Goal: Task Accomplishment & Management: Manage account settings

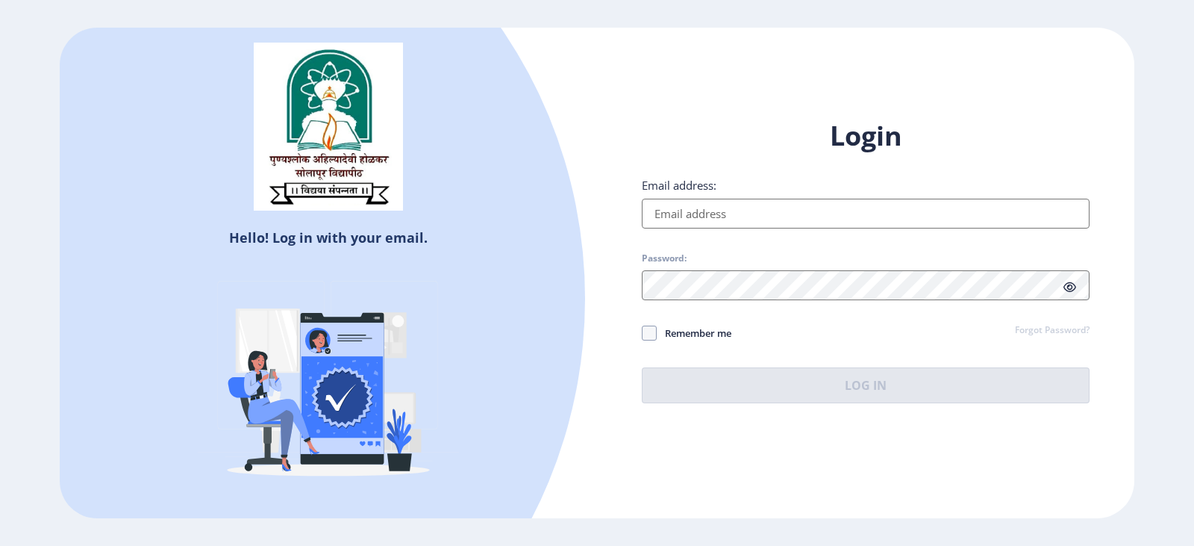
click at [745, 211] on input "Email address:" at bounding box center [866, 214] width 448 height 30
type input "[EMAIL_ADDRESS][DOMAIN_NAME]"
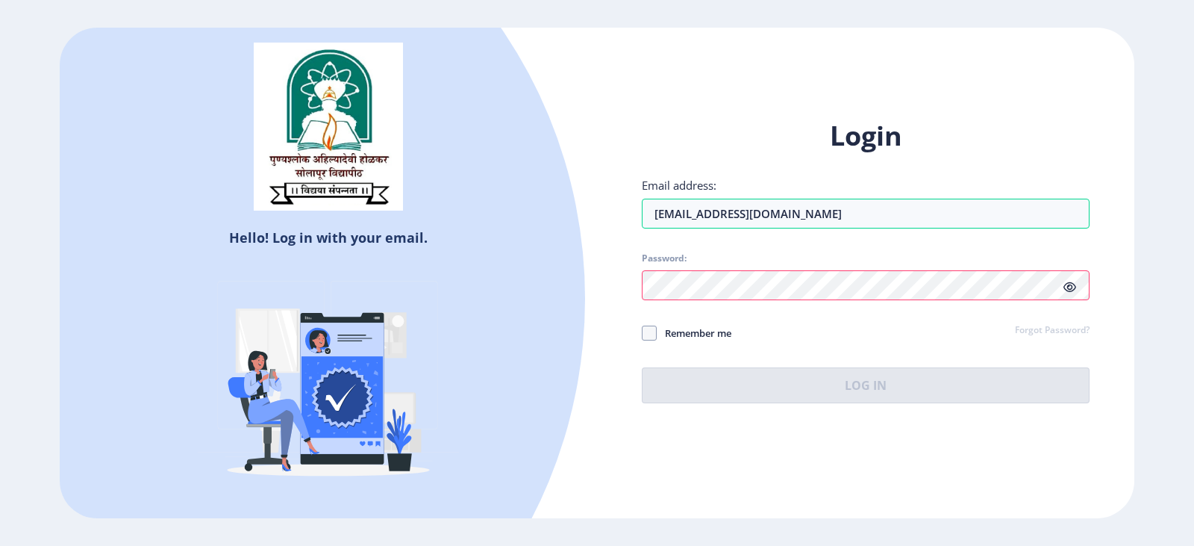
click at [1063, 290] on div at bounding box center [866, 285] width 448 height 30
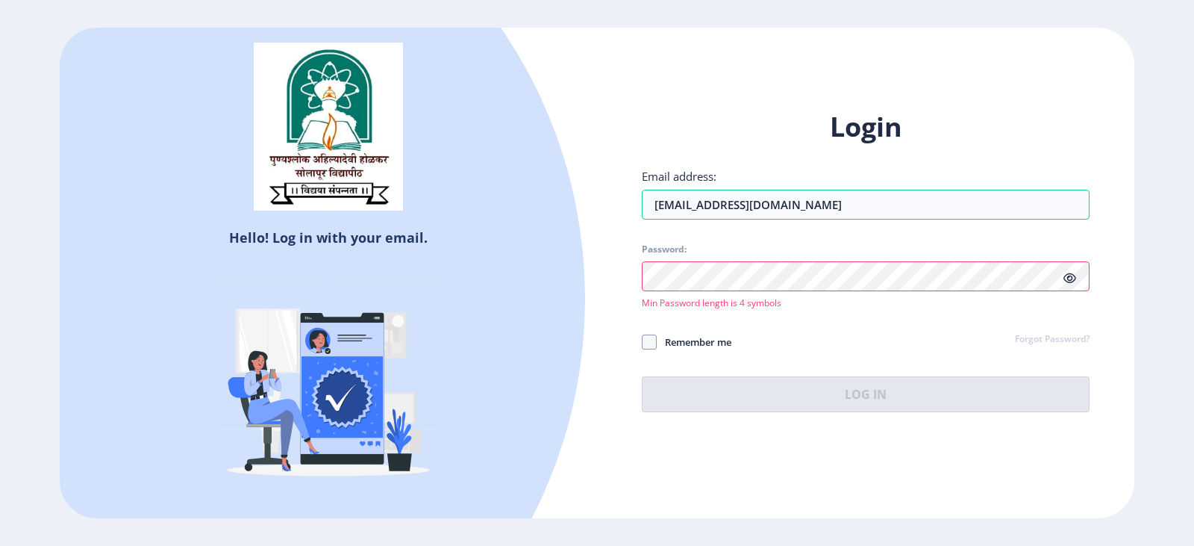
click at [1074, 275] on icon at bounding box center [1069, 277] width 13 height 11
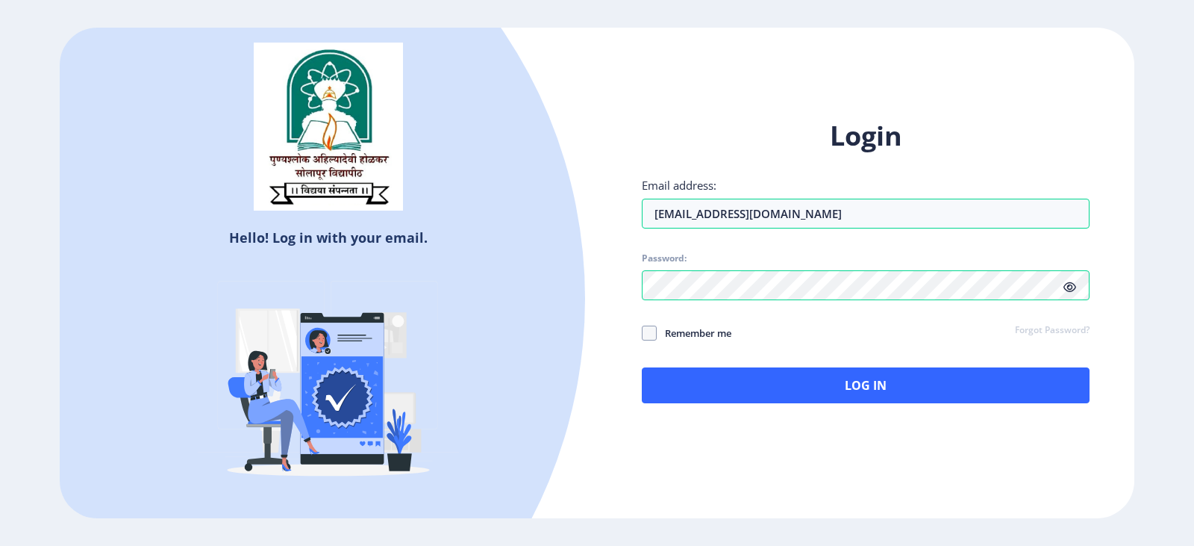
click at [1069, 281] on span at bounding box center [1069, 286] width 13 height 15
click at [557, 293] on div "Hello! Log in with your email. Don't have an account? Register Login Email addr…" at bounding box center [597, 273] width 1075 height 491
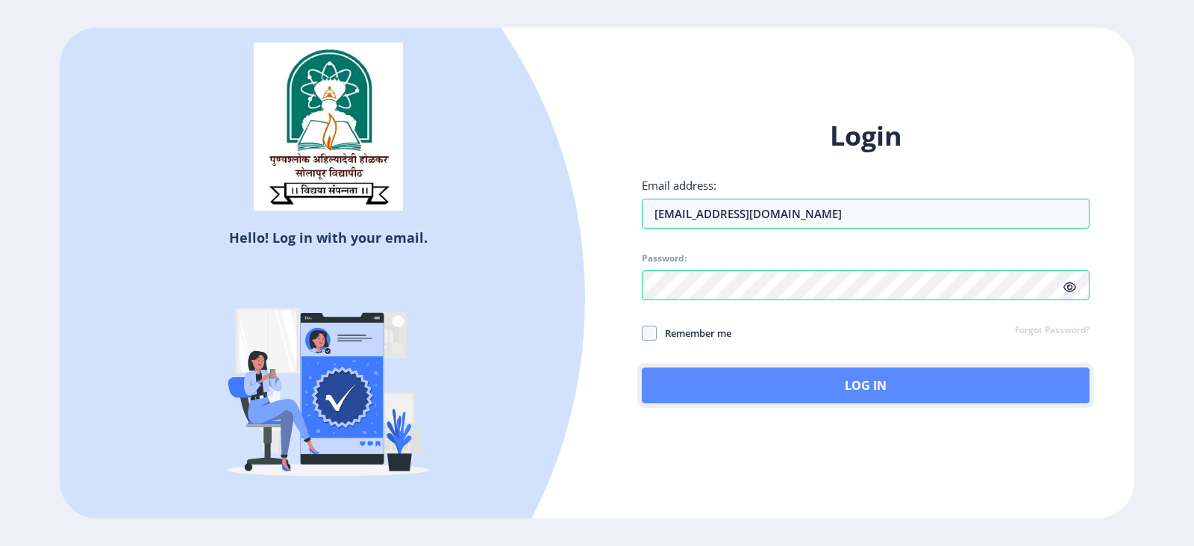
click at [778, 378] on button "Log In" at bounding box center [866, 385] width 448 height 36
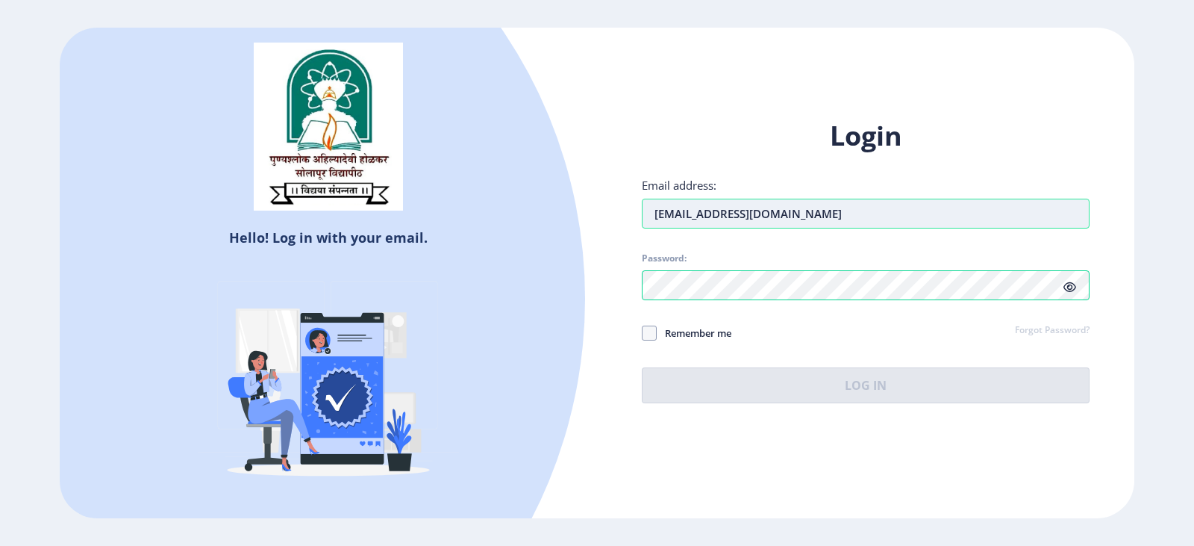
click at [797, 208] on input "[EMAIL_ADDRESS][DOMAIN_NAME]" at bounding box center [866, 214] width 448 height 30
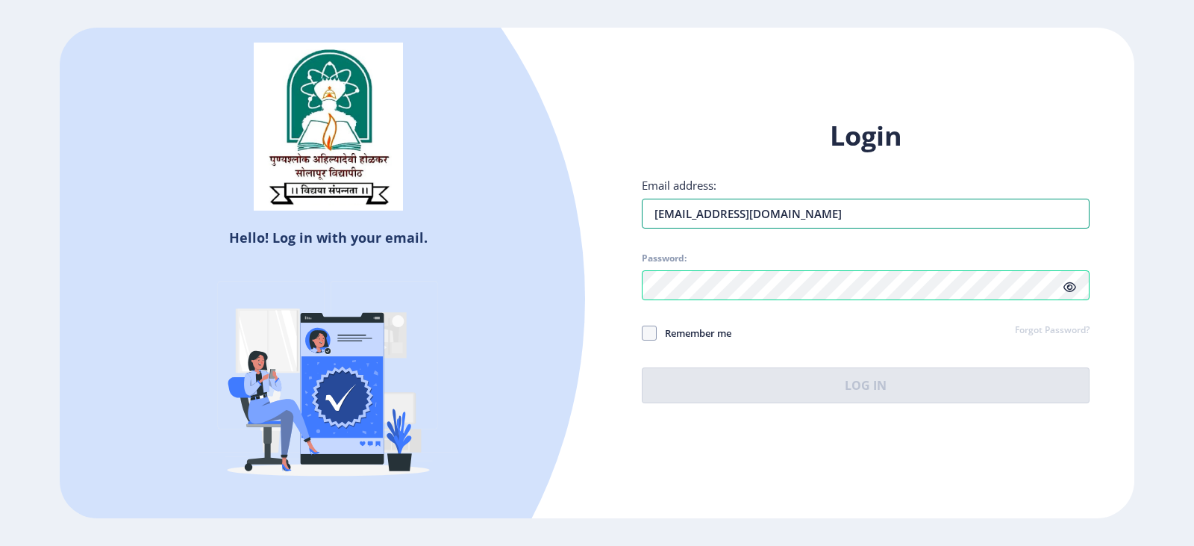
drag, startPoint x: 797, startPoint y: 208, endPoint x: 586, endPoint y: 228, distance: 212.1
click at [586, 228] on div "Hello! Log in with your email. Don't have an account? Register Login Email addr…" at bounding box center [597, 273] width 1075 height 491
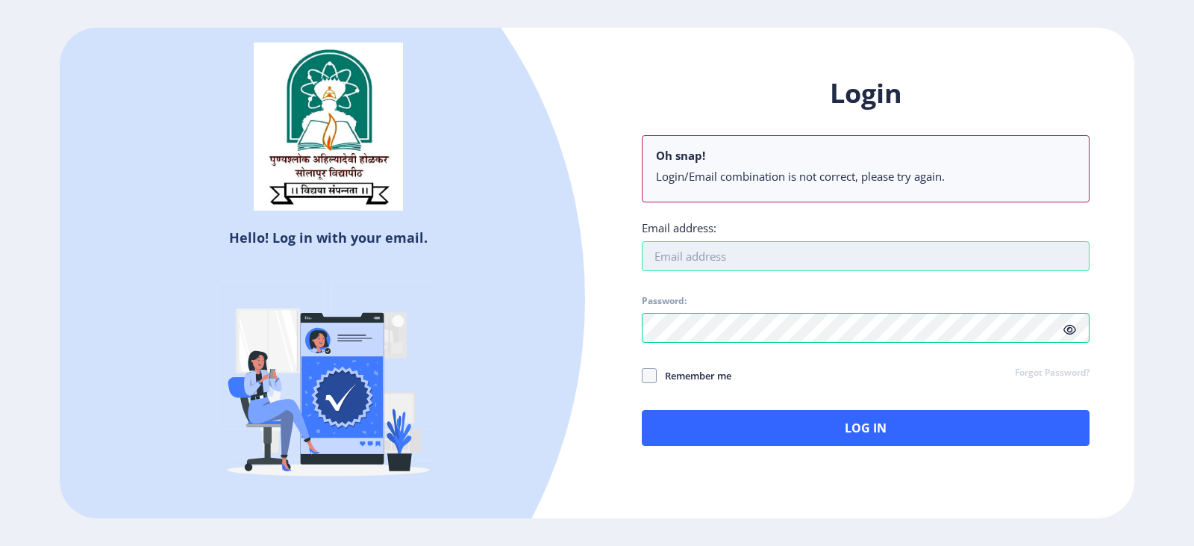
click at [896, 260] on input "Email address:" at bounding box center [866, 256] width 448 height 30
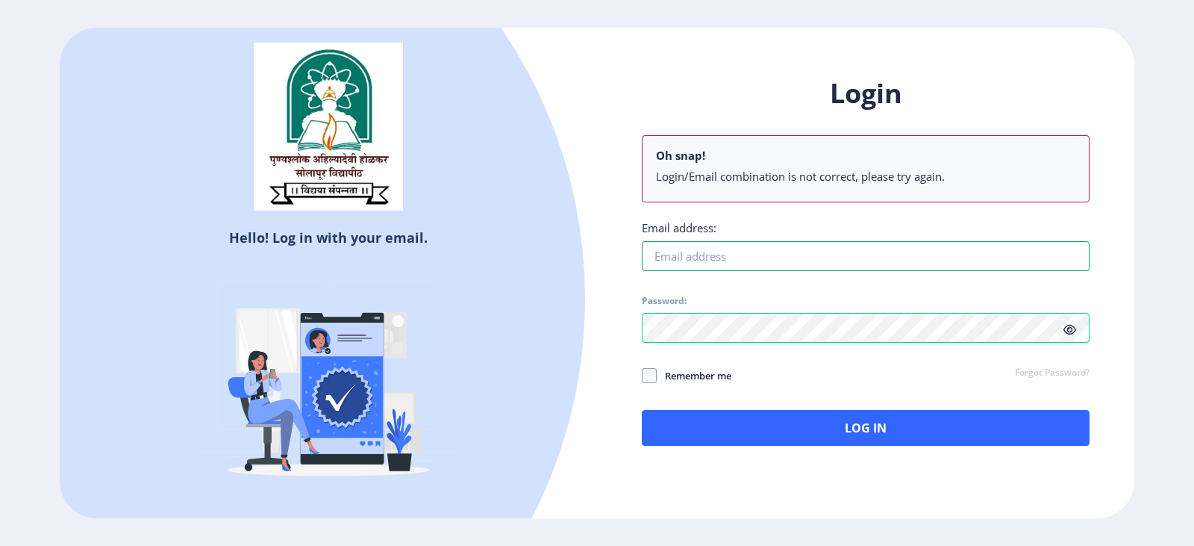
type input "[EMAIL_ADDRESS][DOMAIN_NAME]"
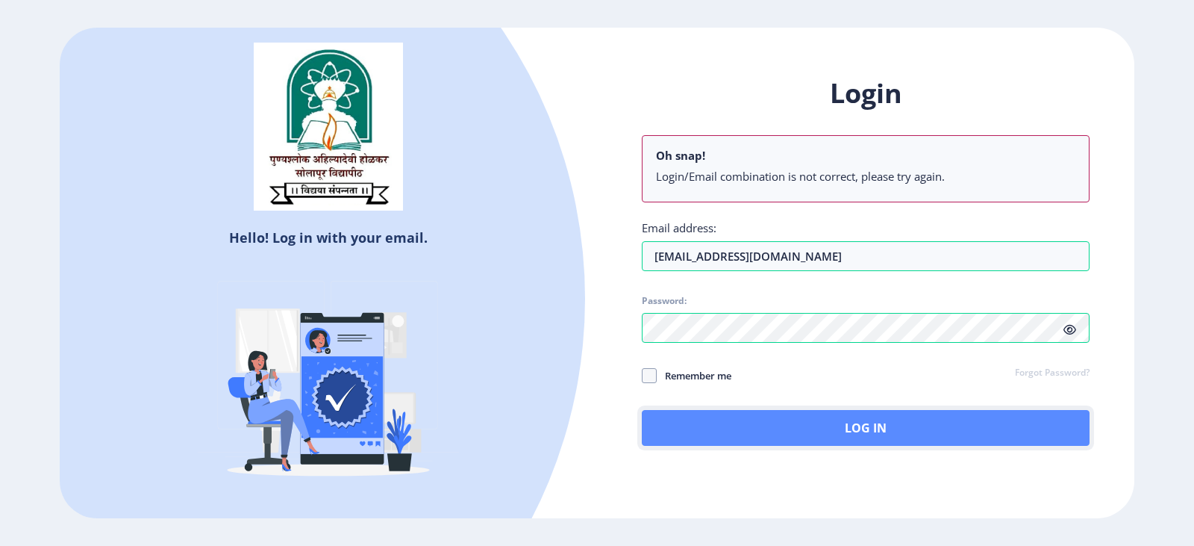
click at [752, 428] on button "Log In" at bounding box center [866, 428] width 448 height 36
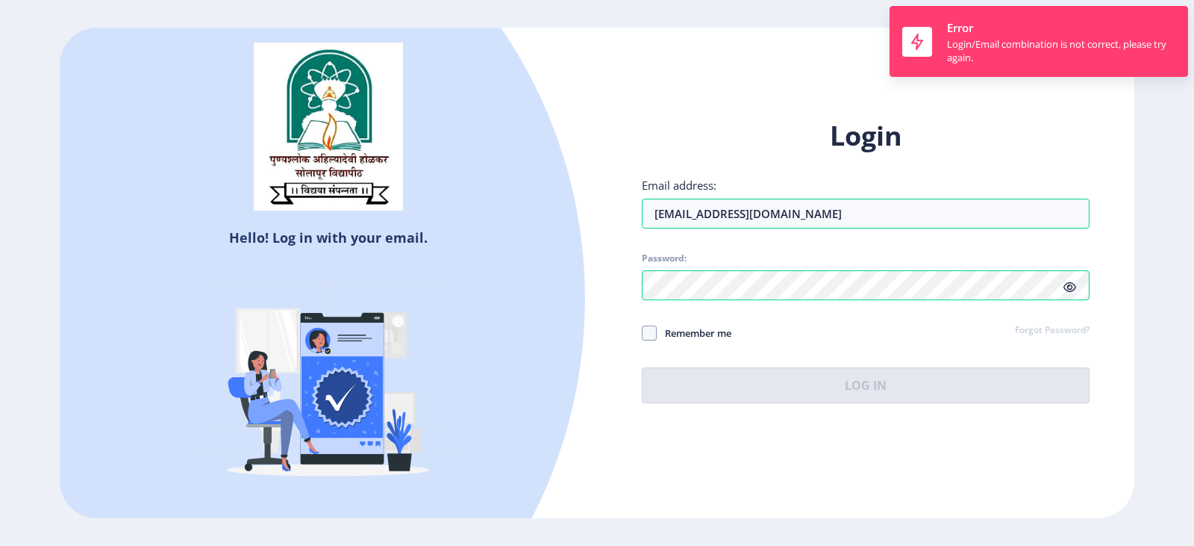
click at [1135, 170] on ngx-login "Hello! Log in with your email. Don't have an account? Register Login Email addr…" at bounding box center [597, 273] width 1194 height 491
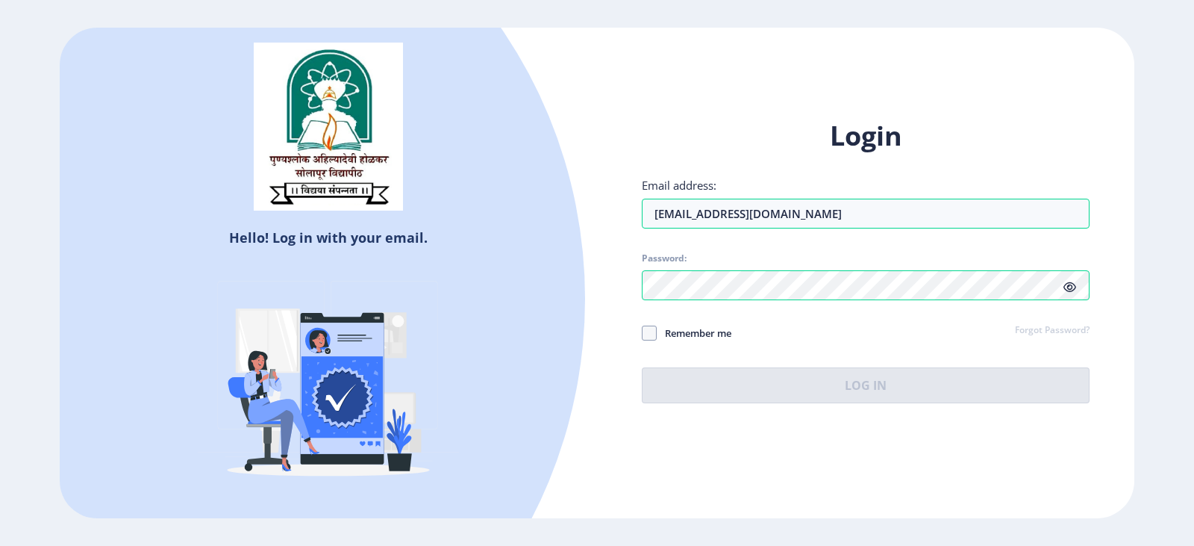
click at [1121, 68] on div "Hello! Log in with your email. Don't have an account? Register Login Email addr…" at bounding box center [597, 273] width 1075 height 491
